Goal: Transaction & Acquisition: Book appointment/travel/reservation

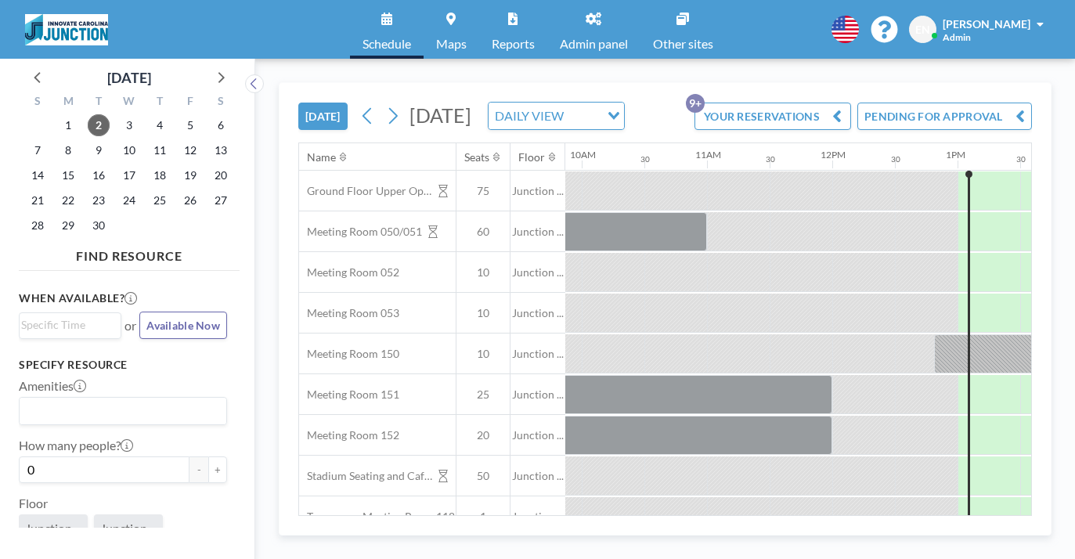
scroll to position [0, 1272]
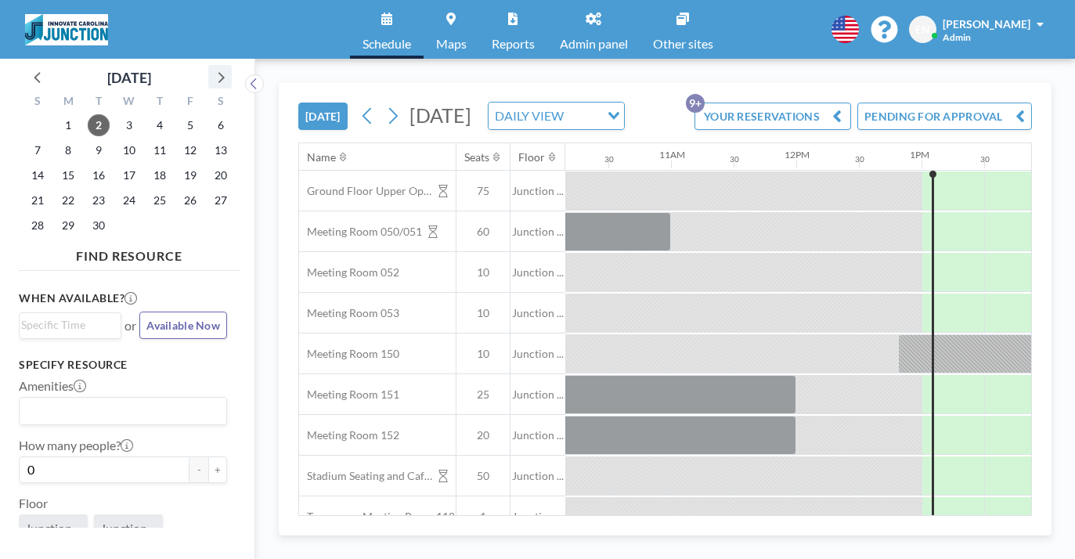
click at [210, 73] on icon at bounding box center [220, 77] width 20 height 20
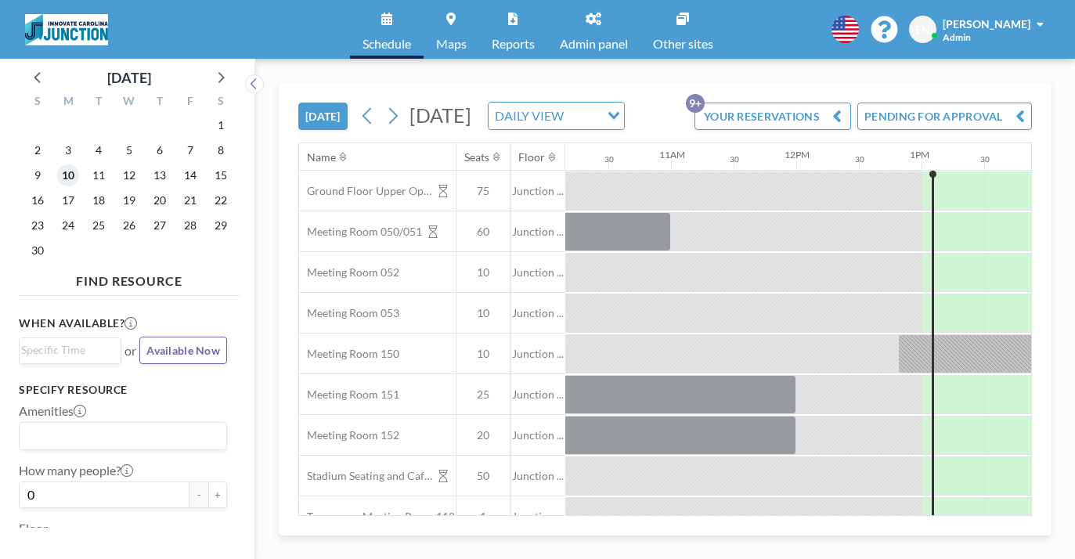
click at [57, 164] on span "10" at bounding box center [68, 175] width 22 height 22
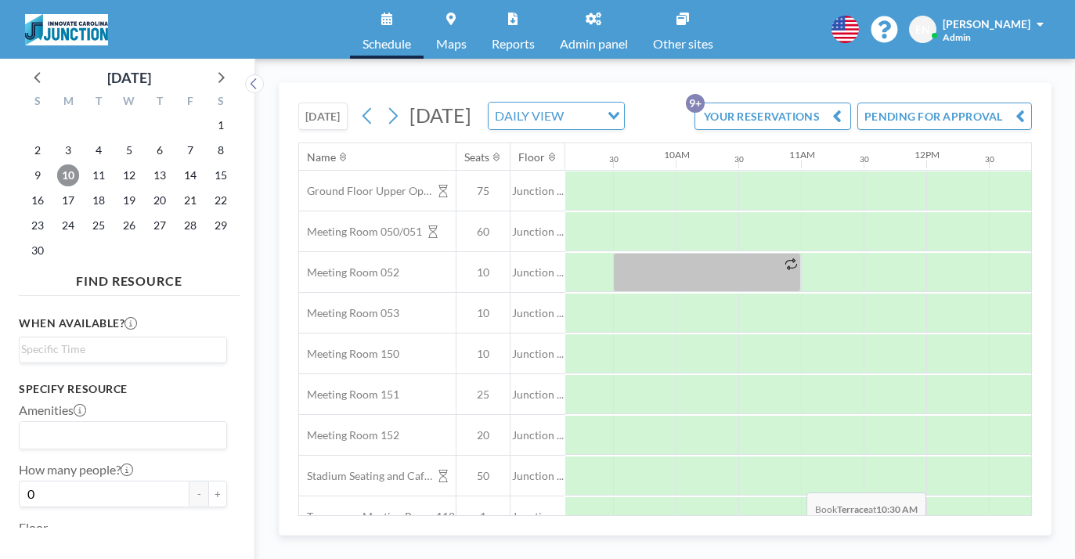
scroll to position [0, 1150]
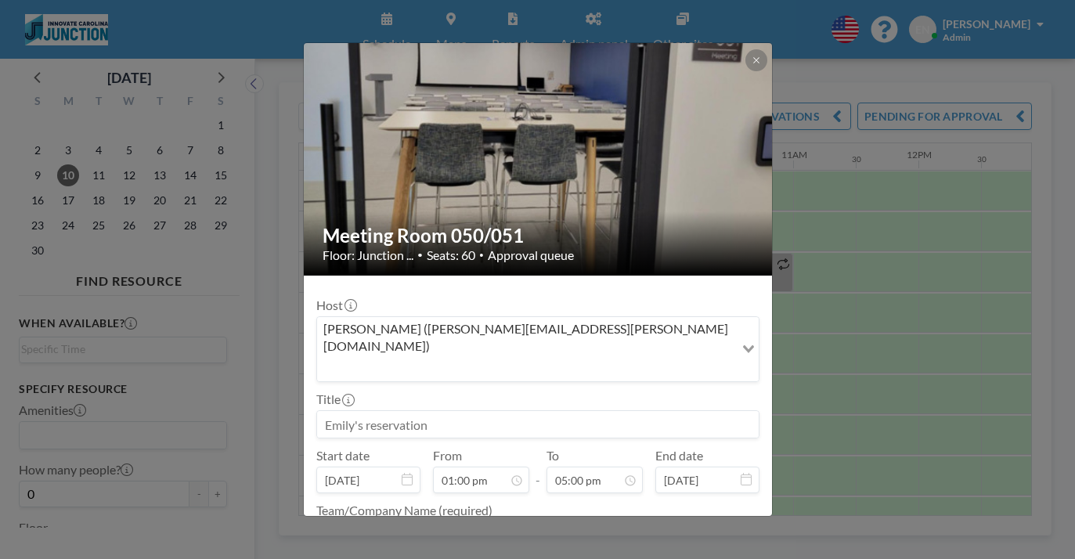
click at [443, 411] on input at bounding box center [538, 424] width 442 height 27
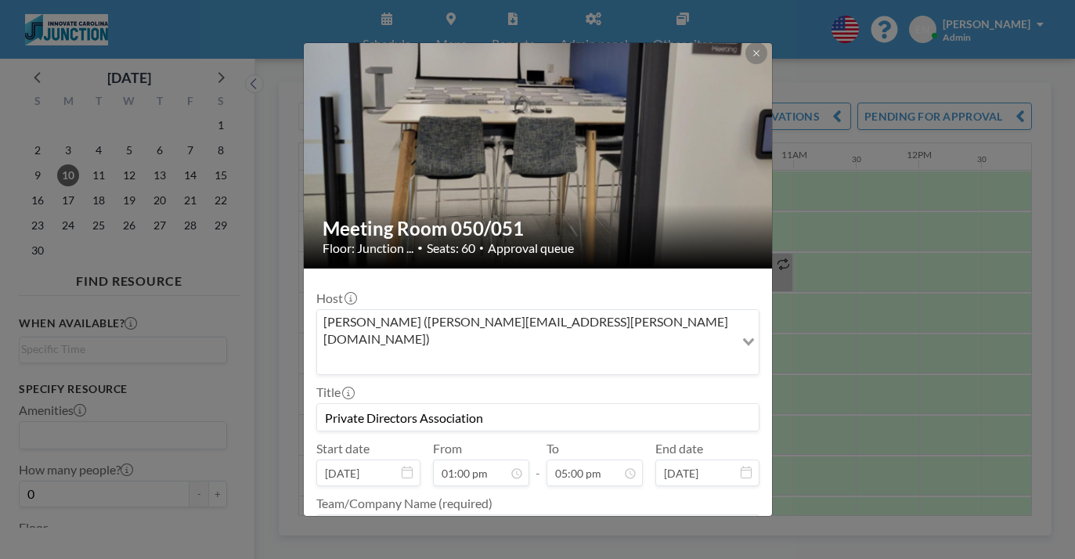
type input "Private Directors Association"
click at [479, 514] on textarea at bounding box center [537, 527] width 443 height 27
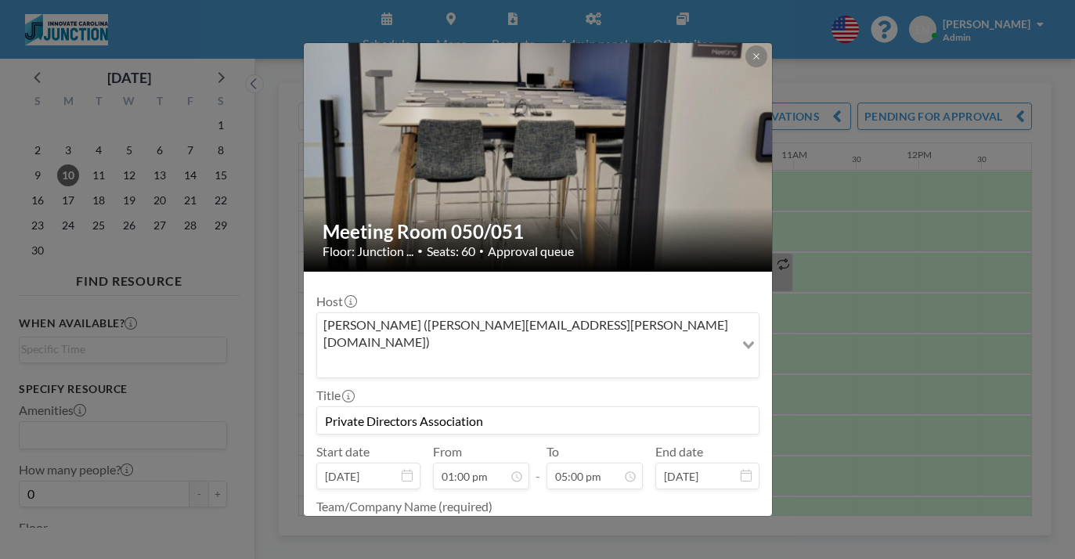
scroll to position [4, 0]
type textarea "Innovate"
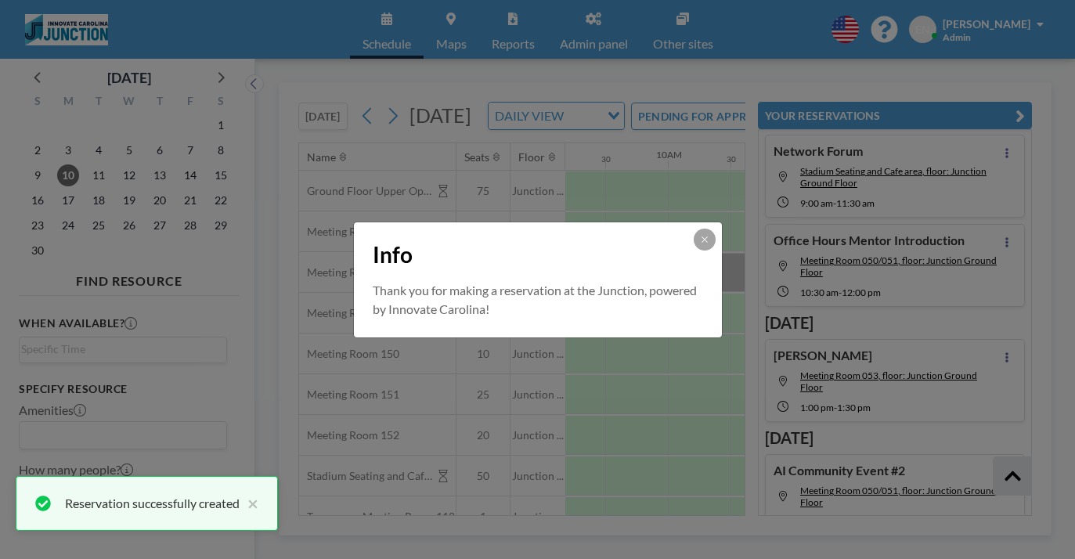
scroll to position [550, 0]
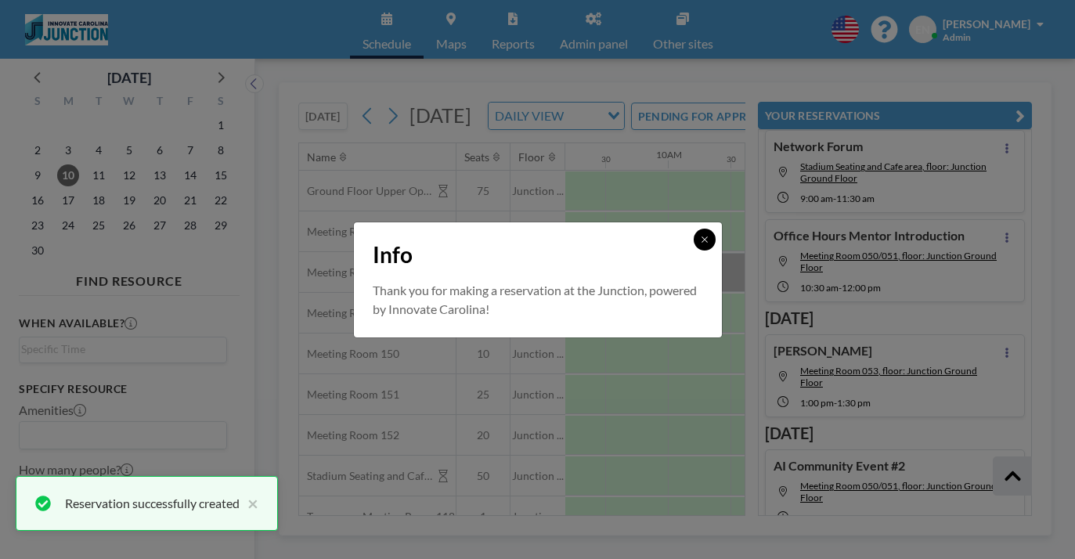
click at [694, 251] on button at bounding box center [705, 240] width 22 height 22
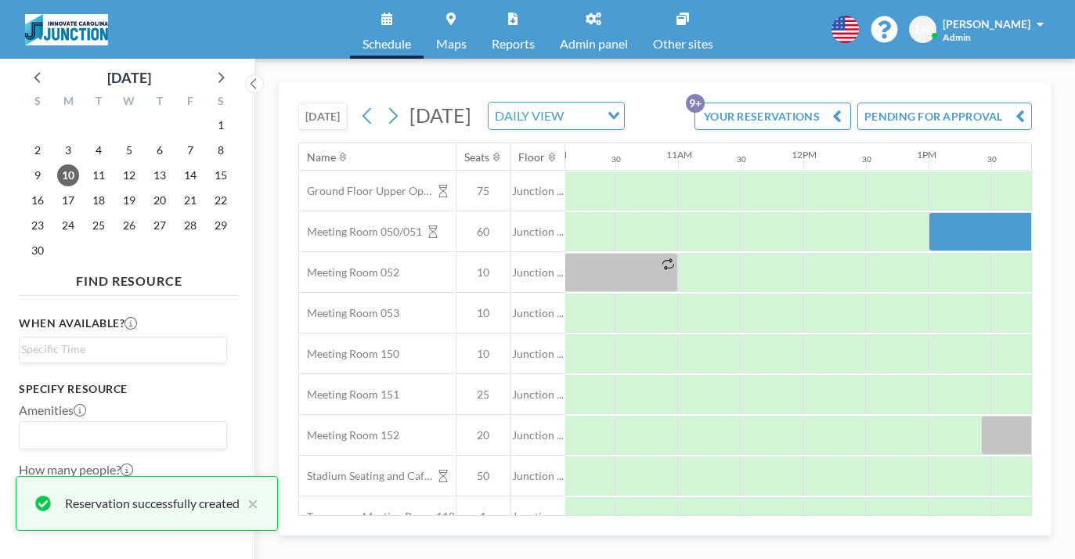
scroll to position [0, 1260]
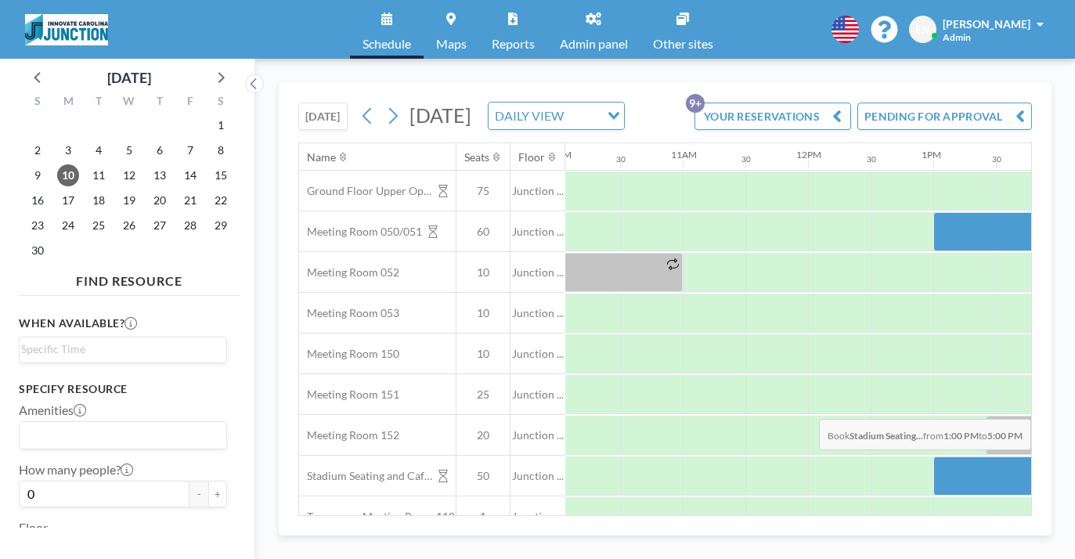
drag, startPoint x: 546, startPoint y: 391, endPoint x: 906, endPoint y: 382, distance: 360.3
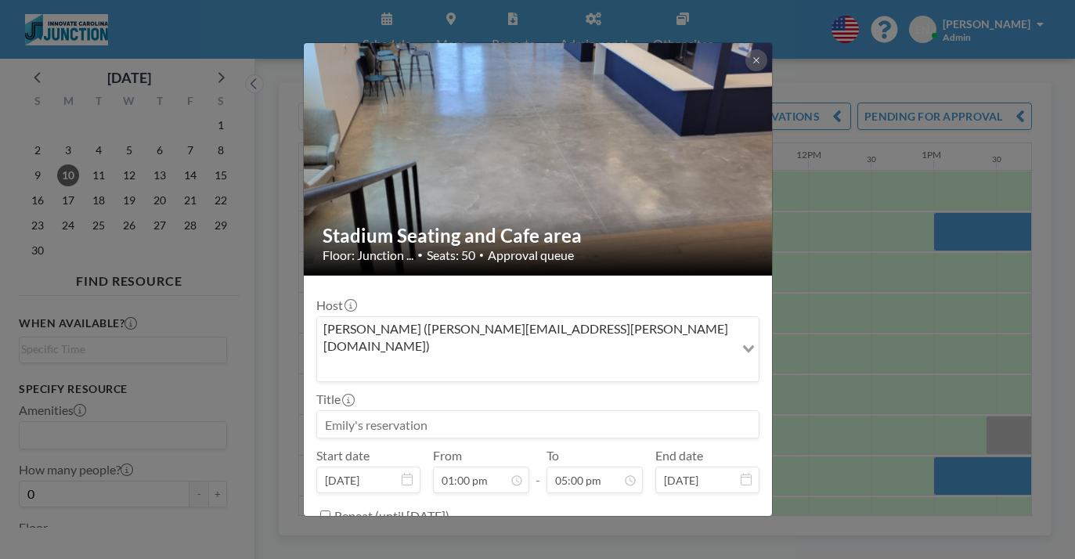
click at [423, 411] on input at bounding box center [538, 424] width 442 height 27
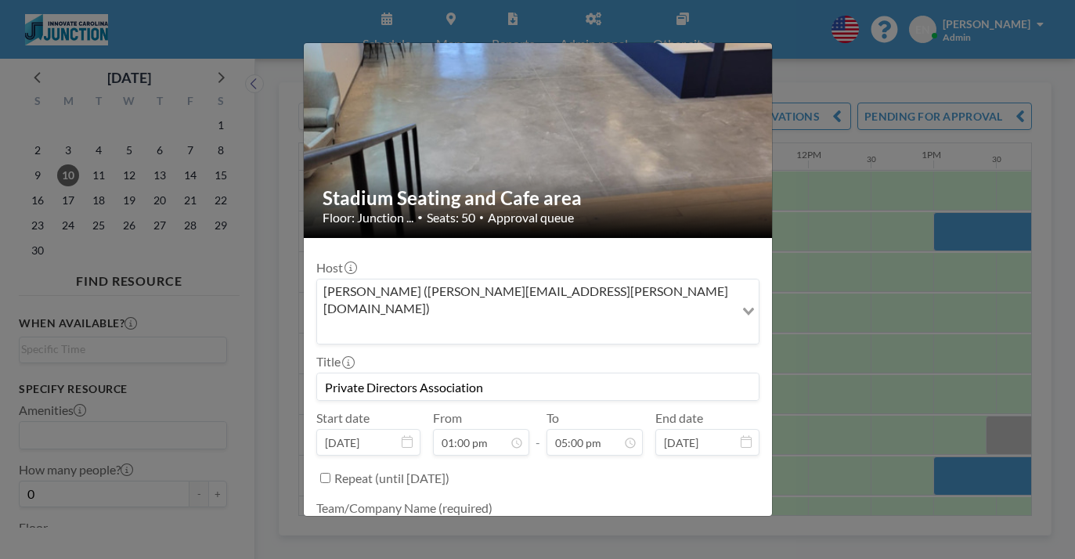
type input "Private Directors Association"
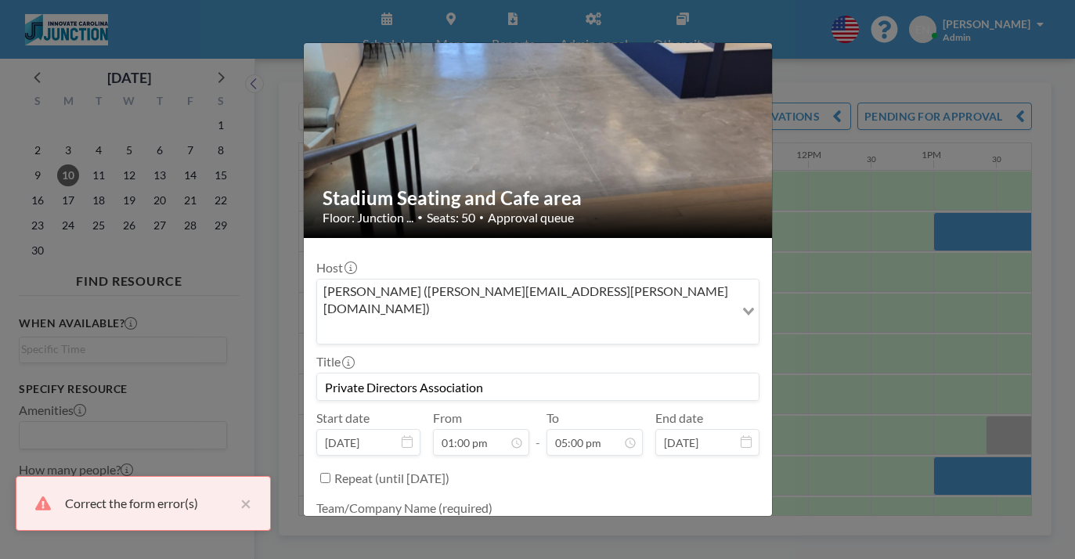
click at [510, 519] on textarea at bounding box center [537, 532] width 443 height 27
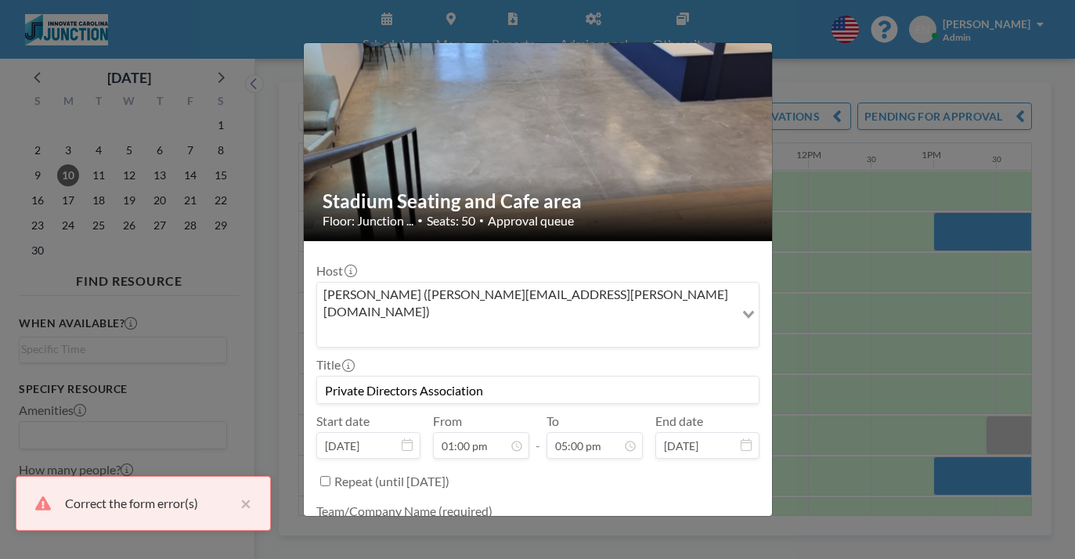
type textarea "U"
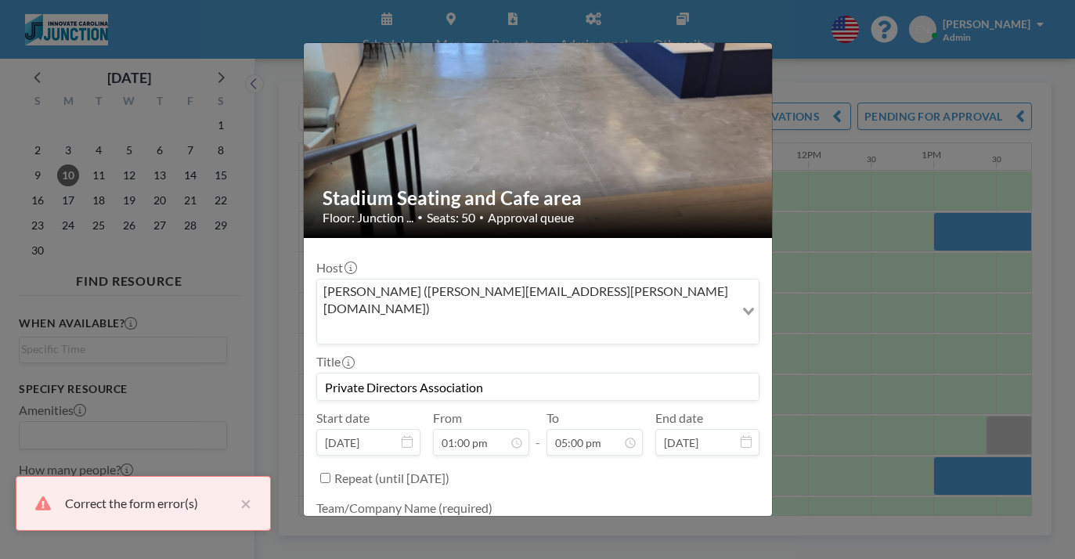
scroll to position [34, 0]
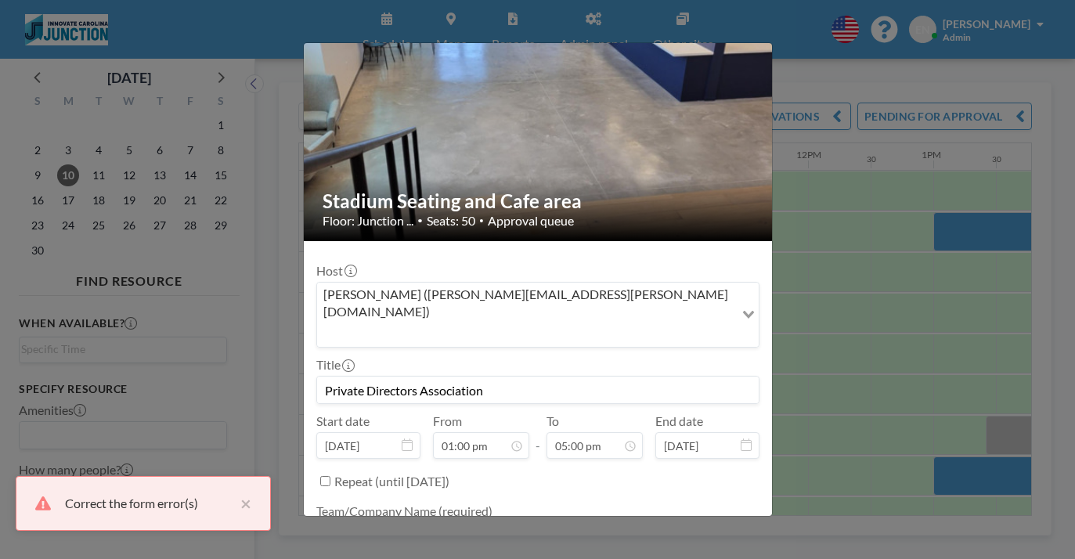
type textarea "Innovate"
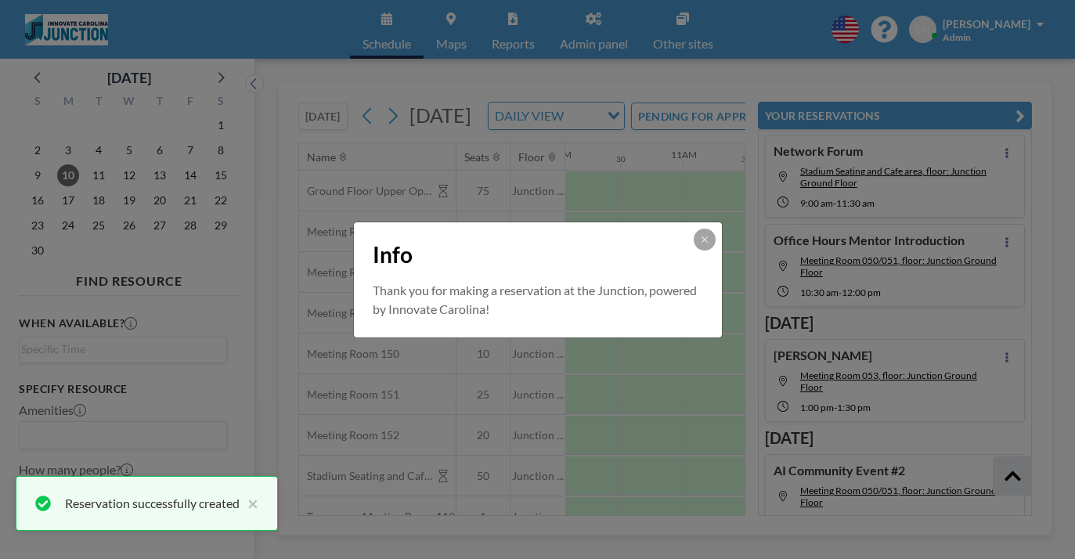
scroll to position [550, 0]
